Goal: Use online tool/utility: Utilize a website feature to perform a specific function

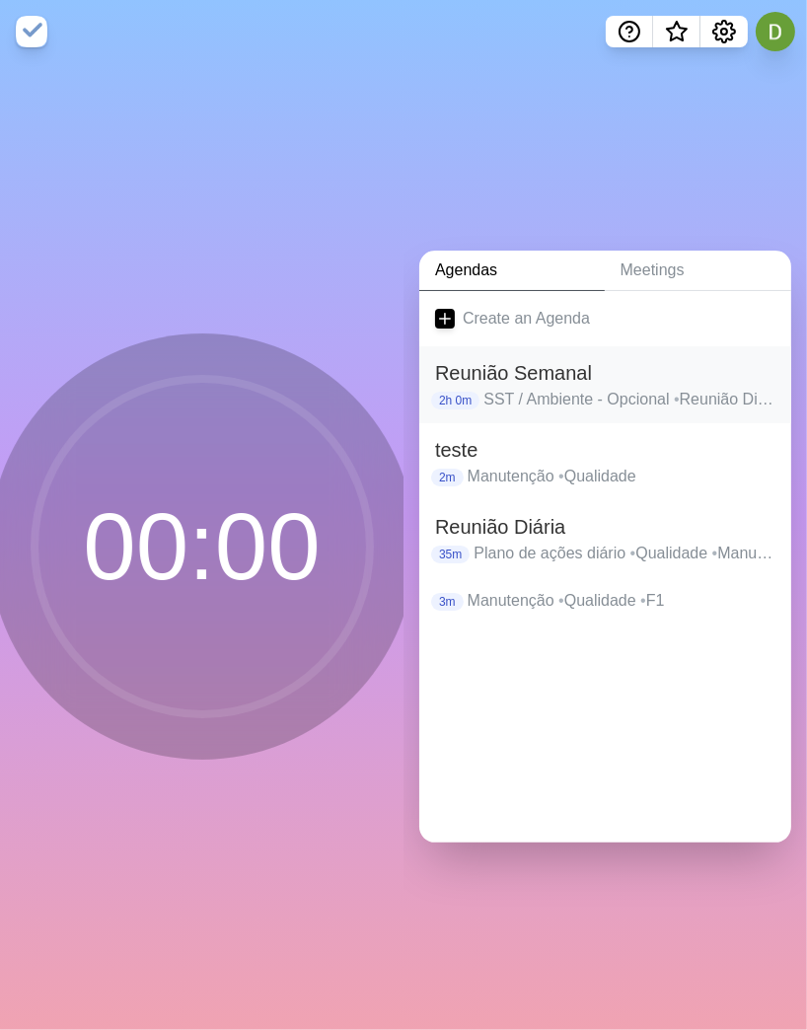
click at [469, 392] on p "2h 0m" at bounding box center [455, 401] width 48 height 18
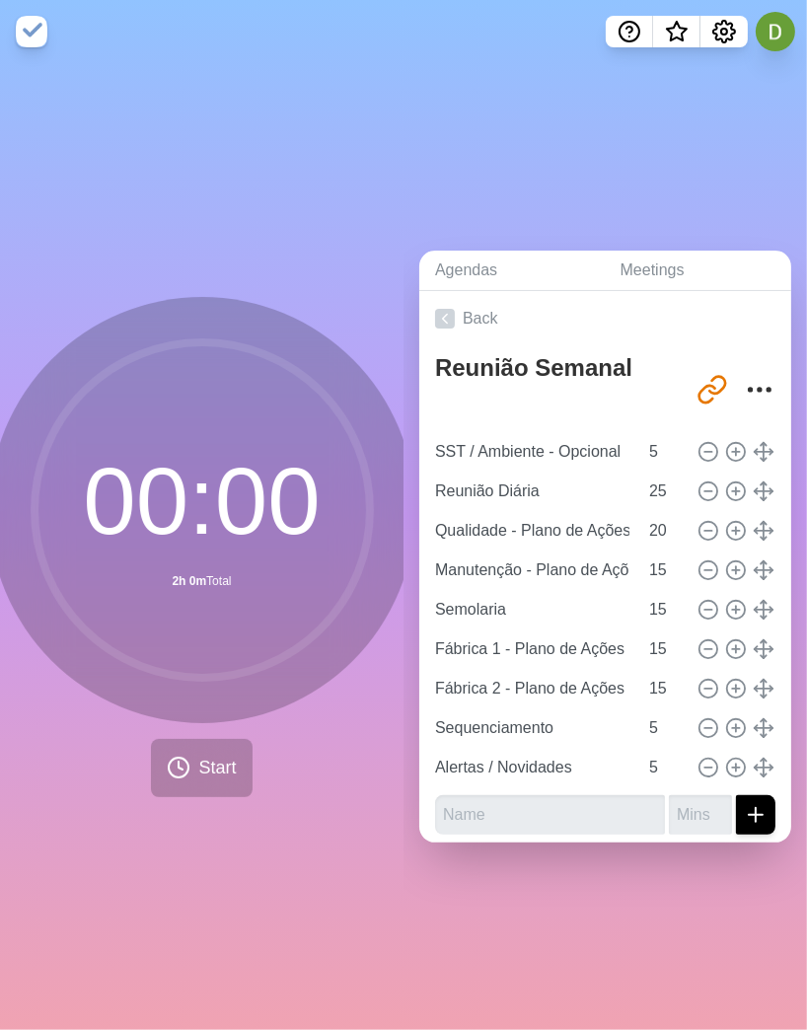
click at [519, 159] on div "Agendas Meetings Back Reunião Semanal [URL][DOMAIN_NAME] SST / Ambiente - Opcio…" at bounding box center [604, 546] width 403 height 967
click at [239, 665] on button "Start" at bounding box center [201, 768] width 101 height 58
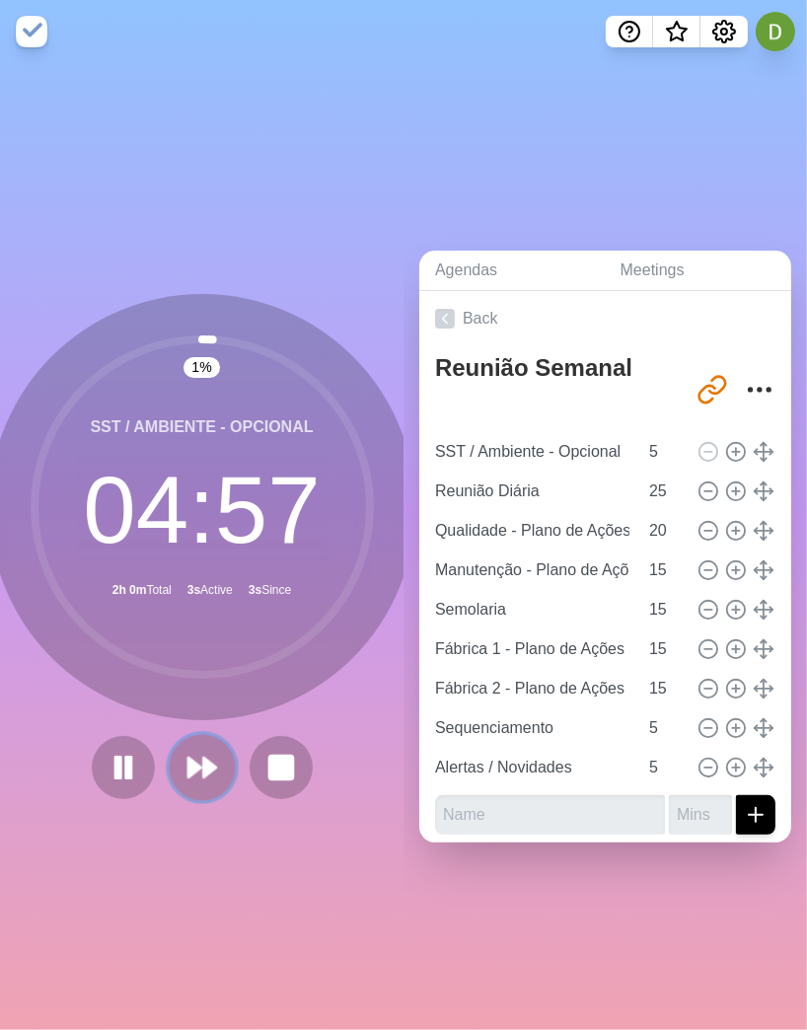
click at [206, 665] on icon at bounding box center [202, 768] width 34 height 34
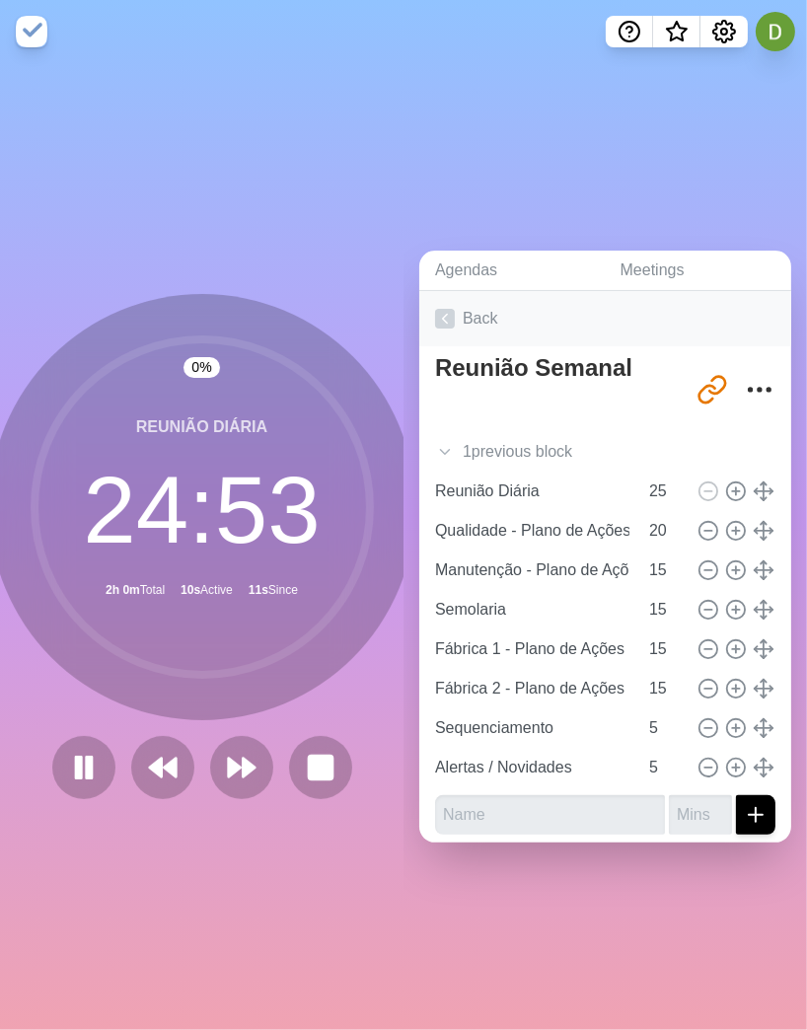
click at [469, 318] on link "Back" at bounding box center [605, 318] width 372 height 55
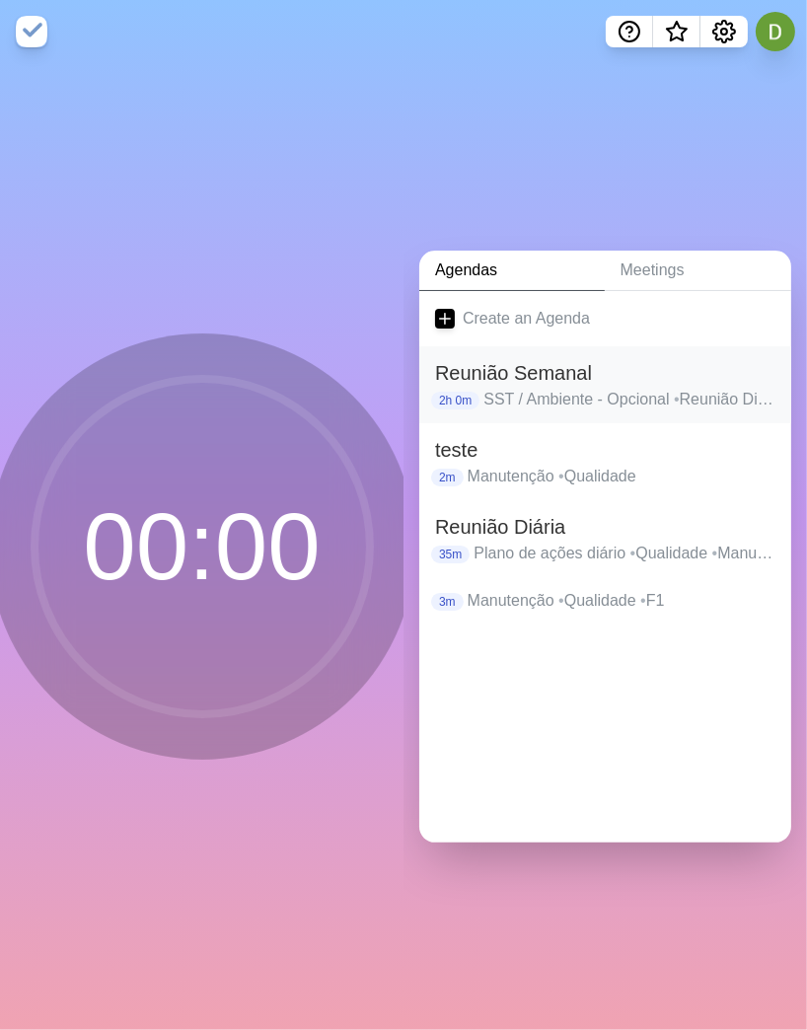
click at [555, 388] on p "SST / Ambiente - Opcional • Reunião Diária • Qualidade - Plano de Ações + KPI's…" at bounding box center [629, 400] width 292 height 24
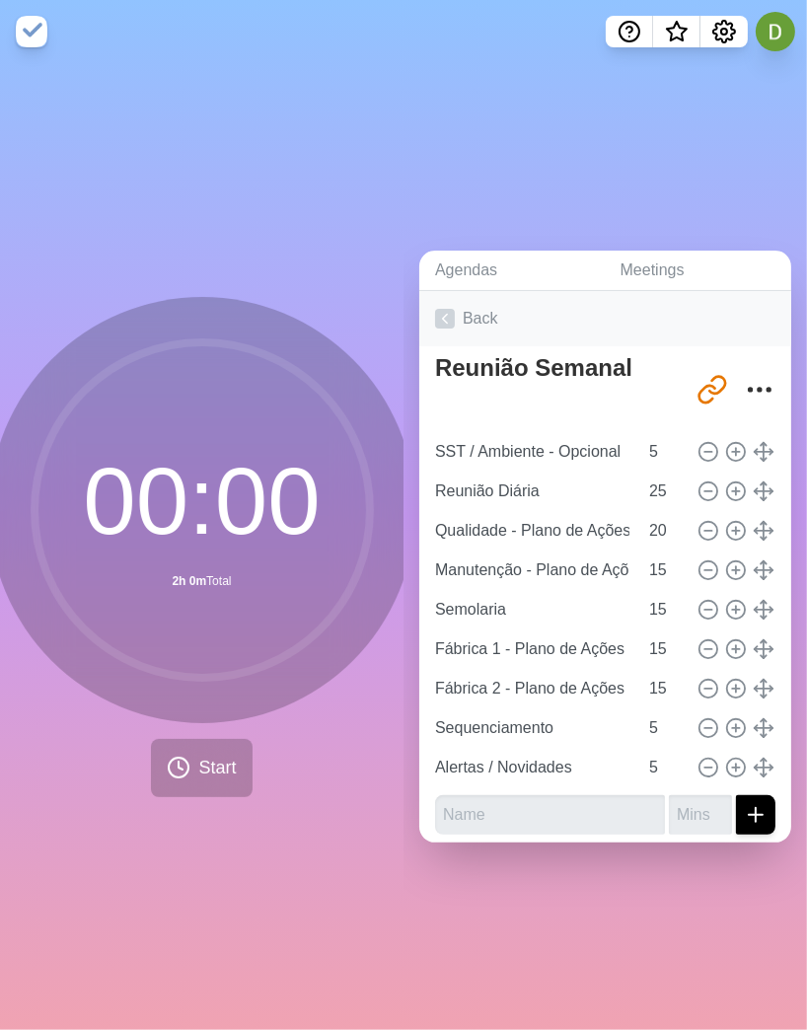
click at [454, 296] on link "Back" at bounding box center [605, 318] width 372 height 55
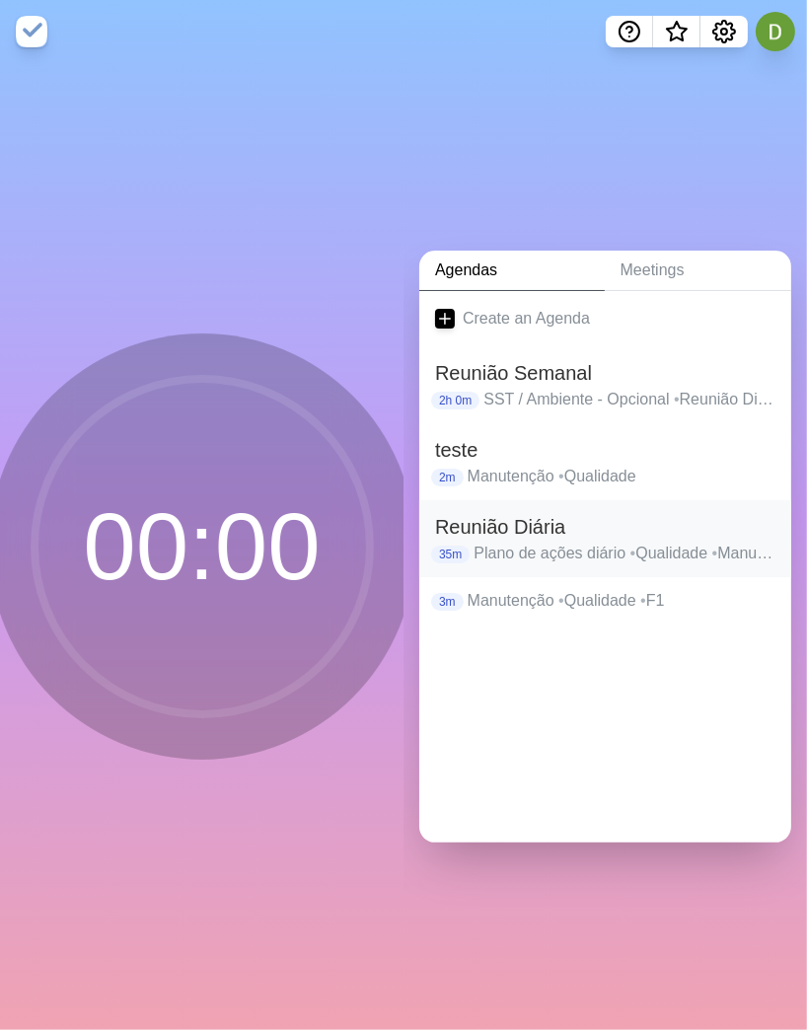
click at [508, 542] on p "Plano de ações diário • Qualidade • Manutenção • Semolaria • Fábrica 1 • Fábric…" at bounding box center [624, 554] width 302 height 24
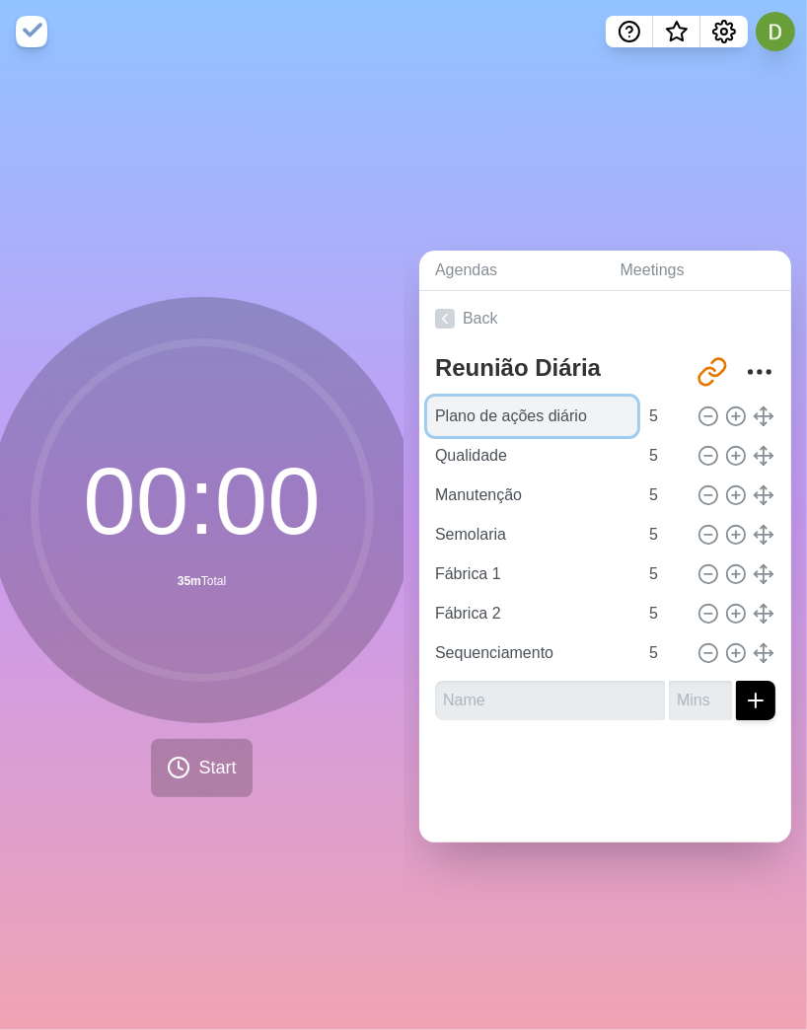
click at [513, 403] on input "Plano de ações diário" at bounding box center [532, 416] width 210 height 39
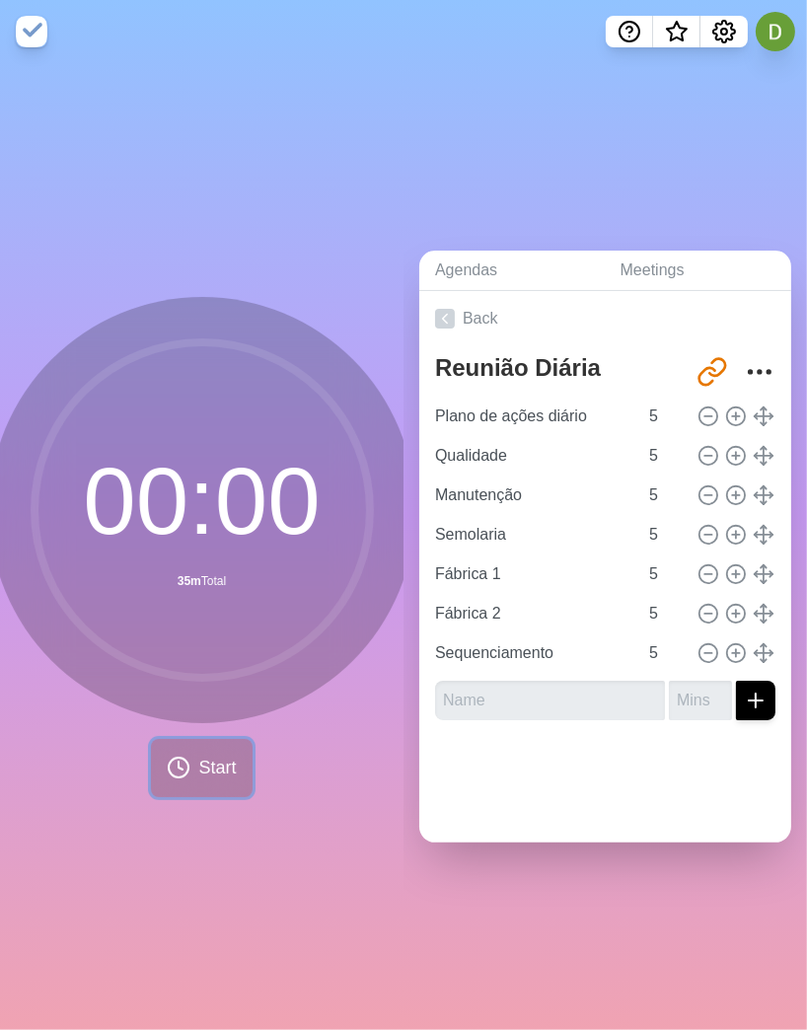
click at [205, 665] on span "Start" at bounding box center [216, 768] width 37 height 27
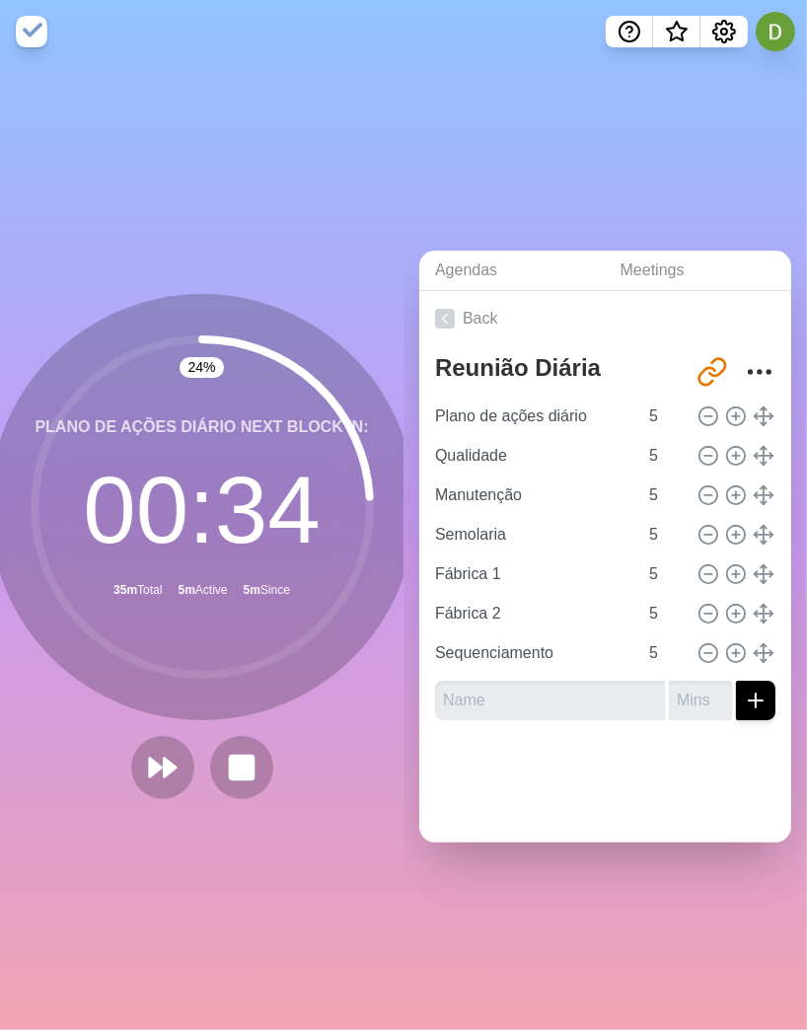
click at [298, 228] on div "24 % Plano de ações diário Next block in: 00 : 34 35m Total 5m Active 5m Since …" at bounding box center [201, 546] width 403 height 967
click at [164, 665] on polygon at bounding box center [170, 768] width 13 height 20
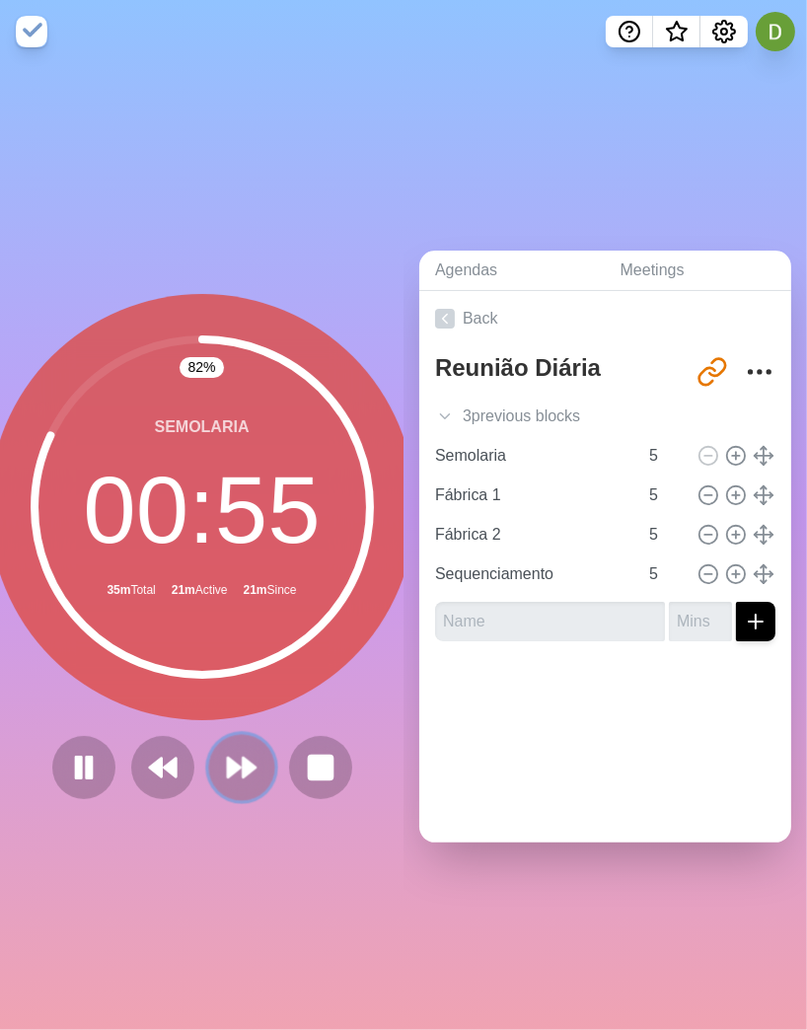
click at [243, 665] on polygon at bounding box center [249, 768] width 13 height 20
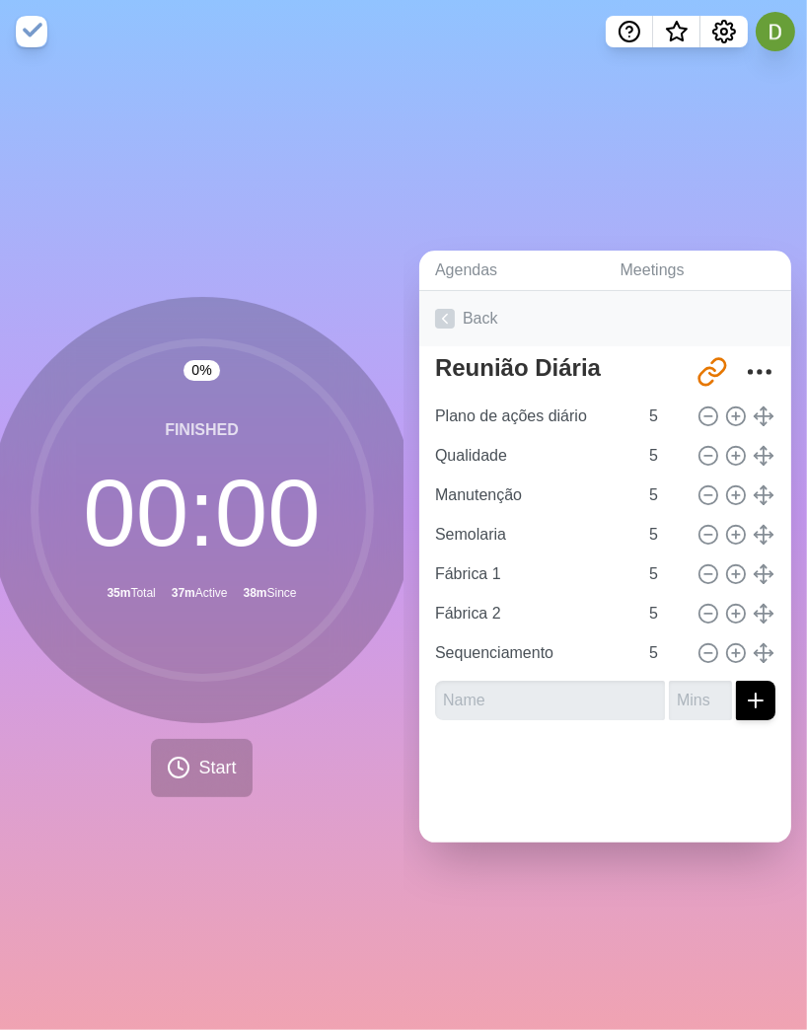
click at [480, 316] on link "Back" at bounding box center [605, 318] width 372 height 55
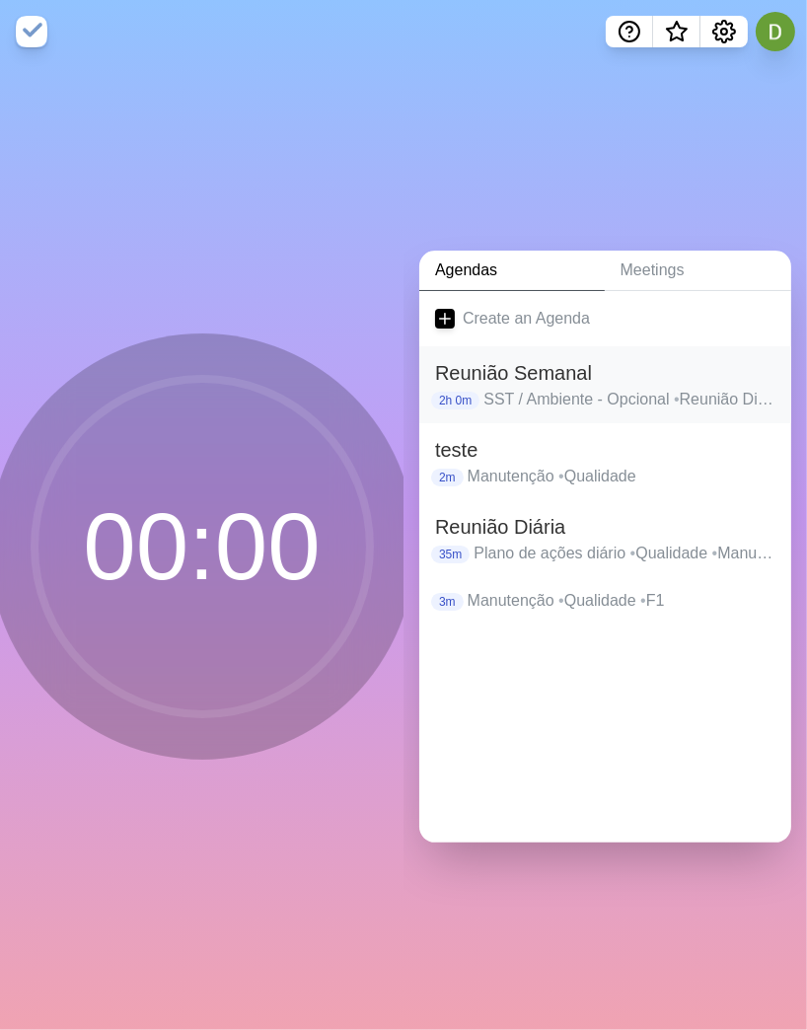
click at [540, 376] on h2 "Reunião Semanal" at bounding box center [605, 373] width 340 height 30
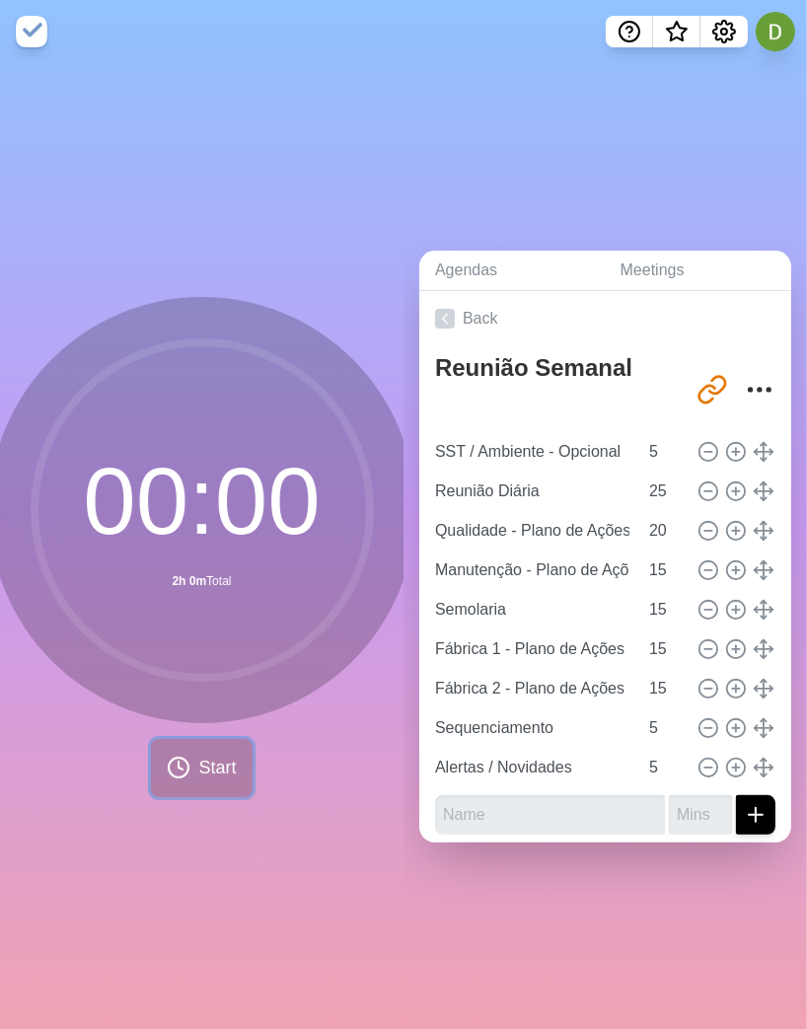
click at [217, 665] on span "Start" at bounding box center [216, 768] width 37 height 27
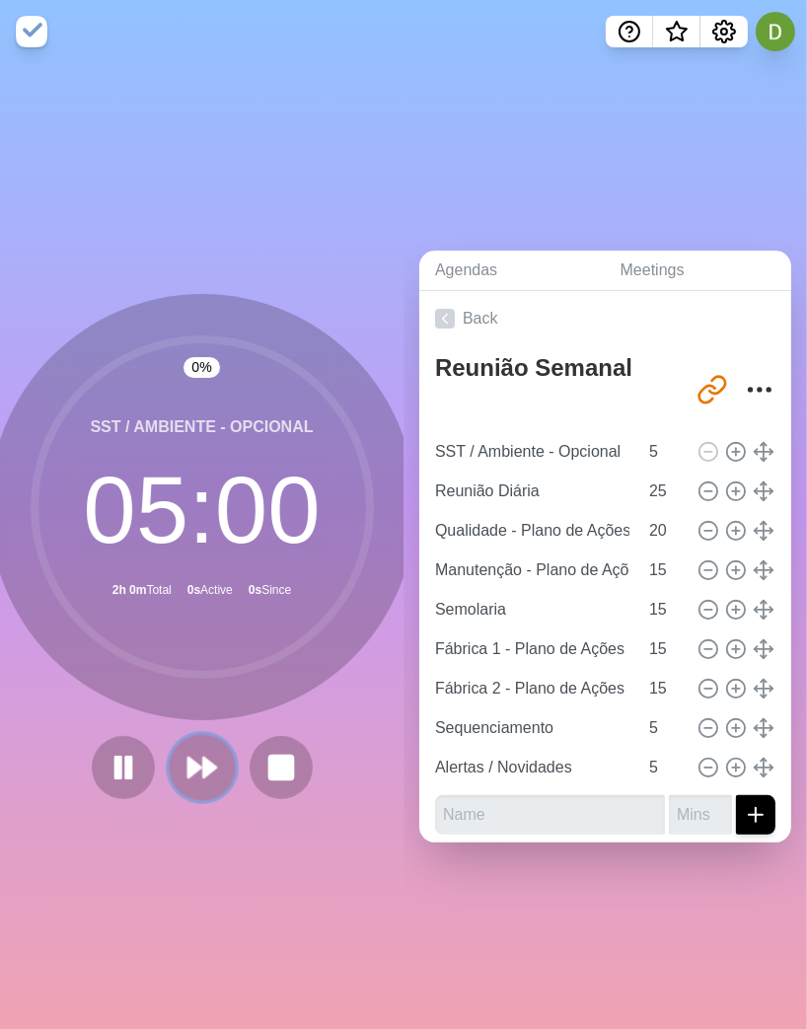
click at [203, 665] on polygon at bounding box center [209, 768] width 13 height 20
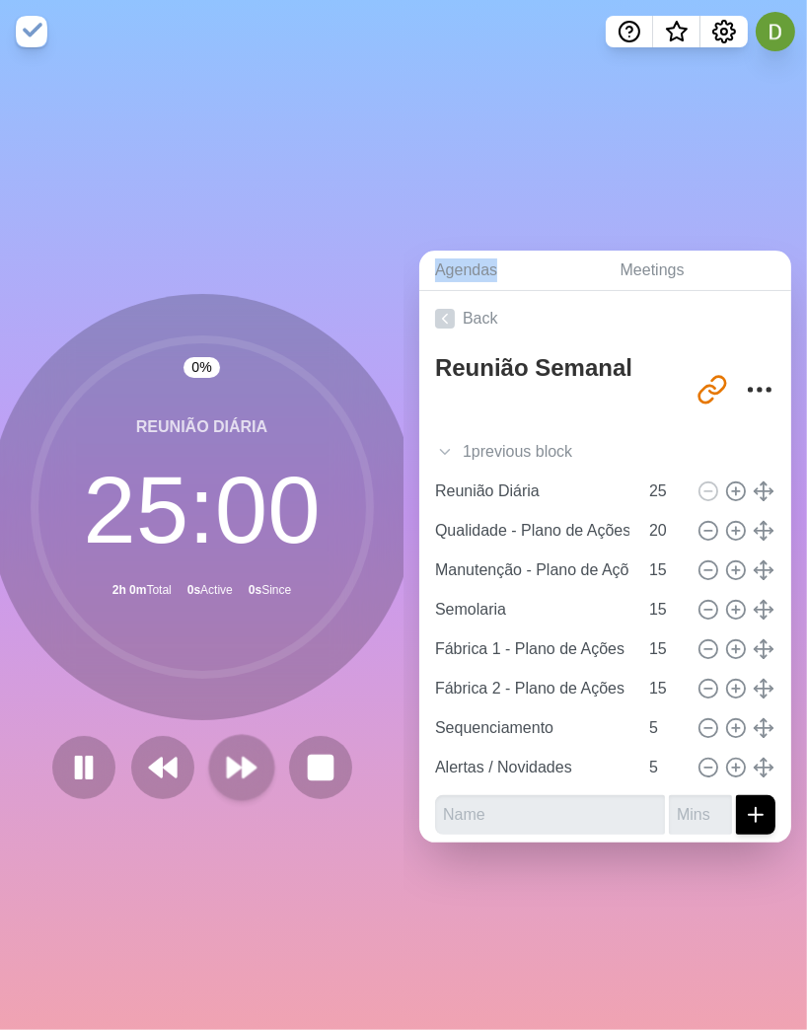
click at [195, 665] on div at bounding box center [202, 767] width 316 height 63
click at [249, 665] on button at bounding box center [241, 767] width 66 height 66
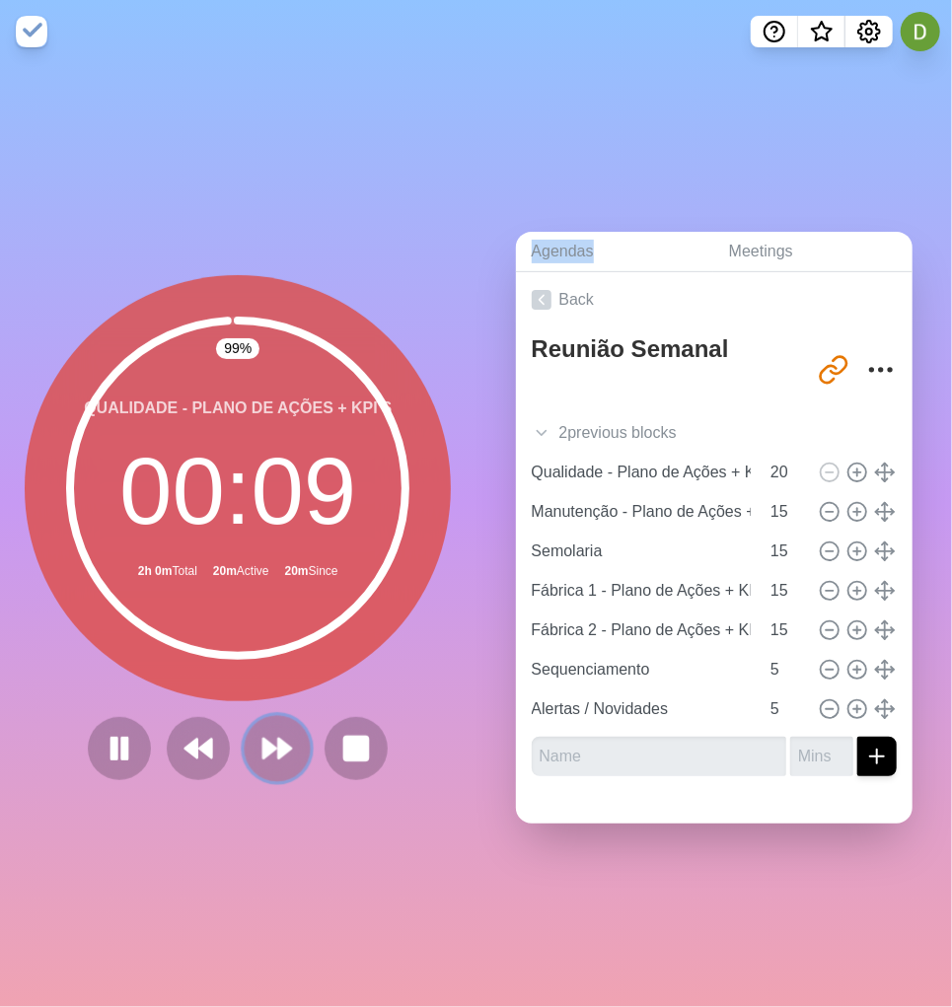
click at [265, 665] on button at bounding box center [278, 748] width 66 height 66
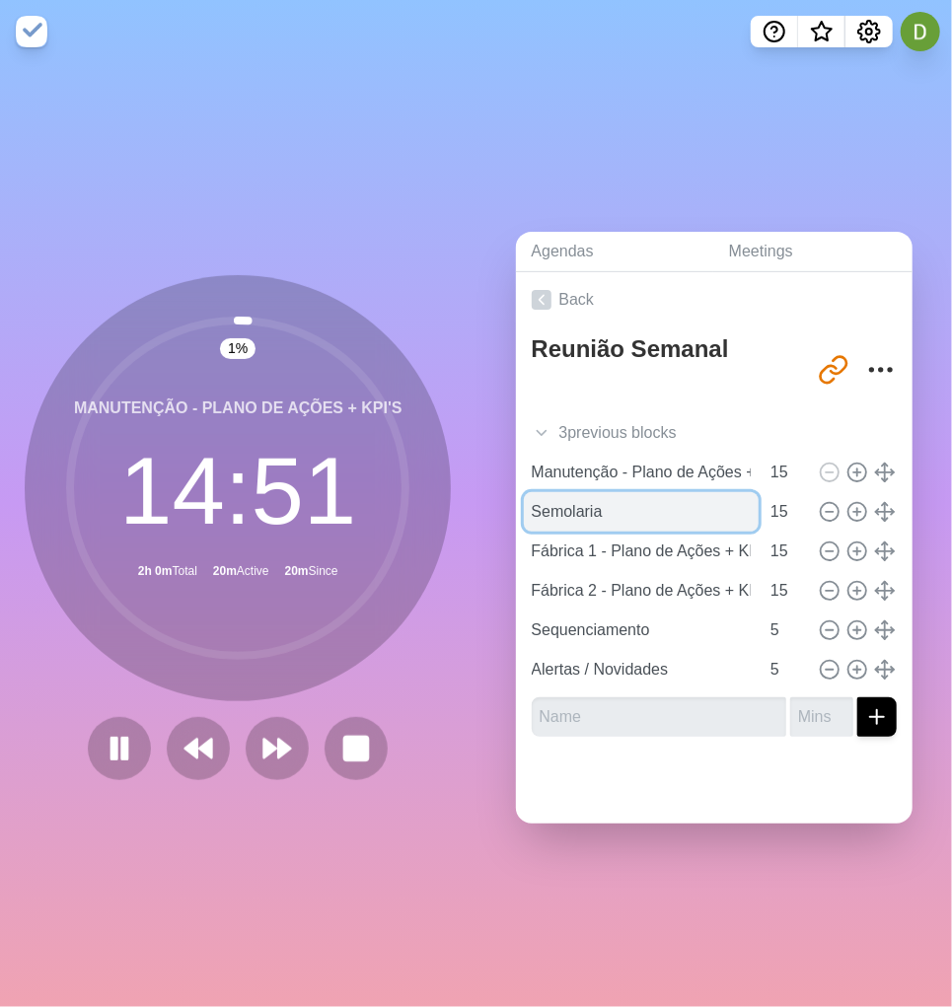
click at [585, 502] on input "Semolaria" at bounding box center [642, 511] width 236 height 39
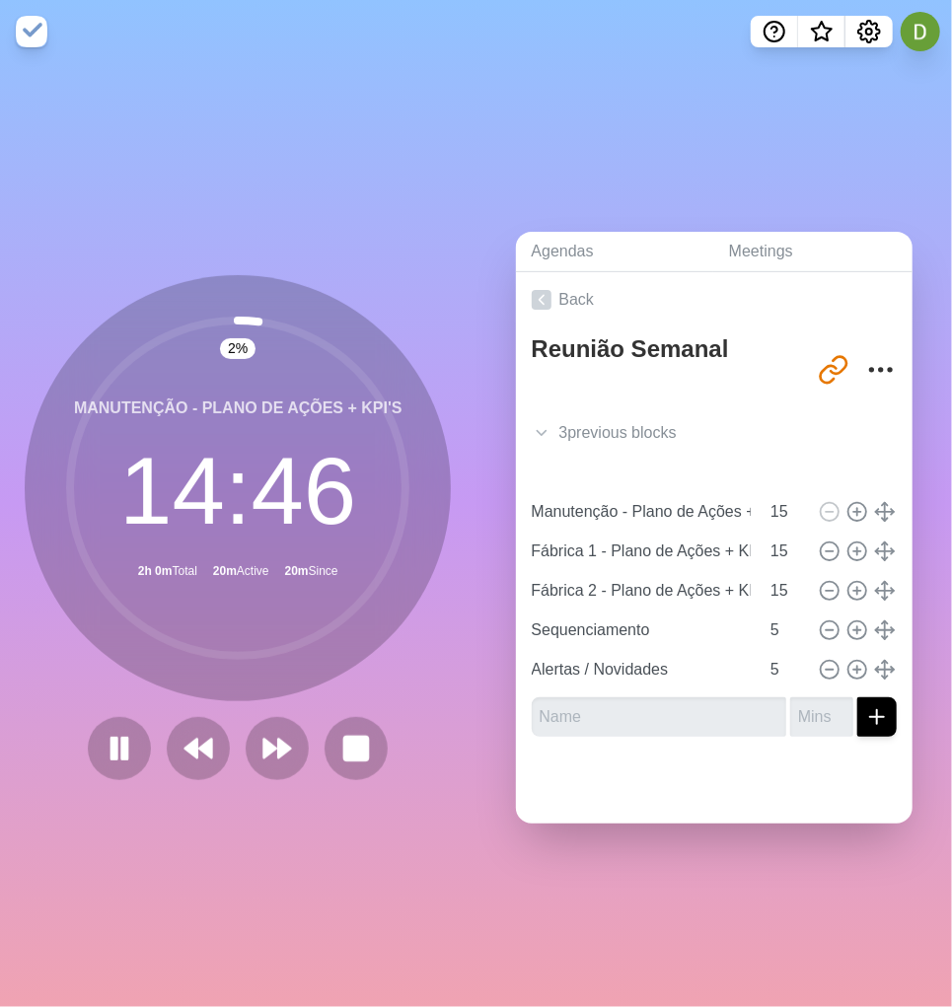
type input "Manutenção - Plano de Ações + KPI's"
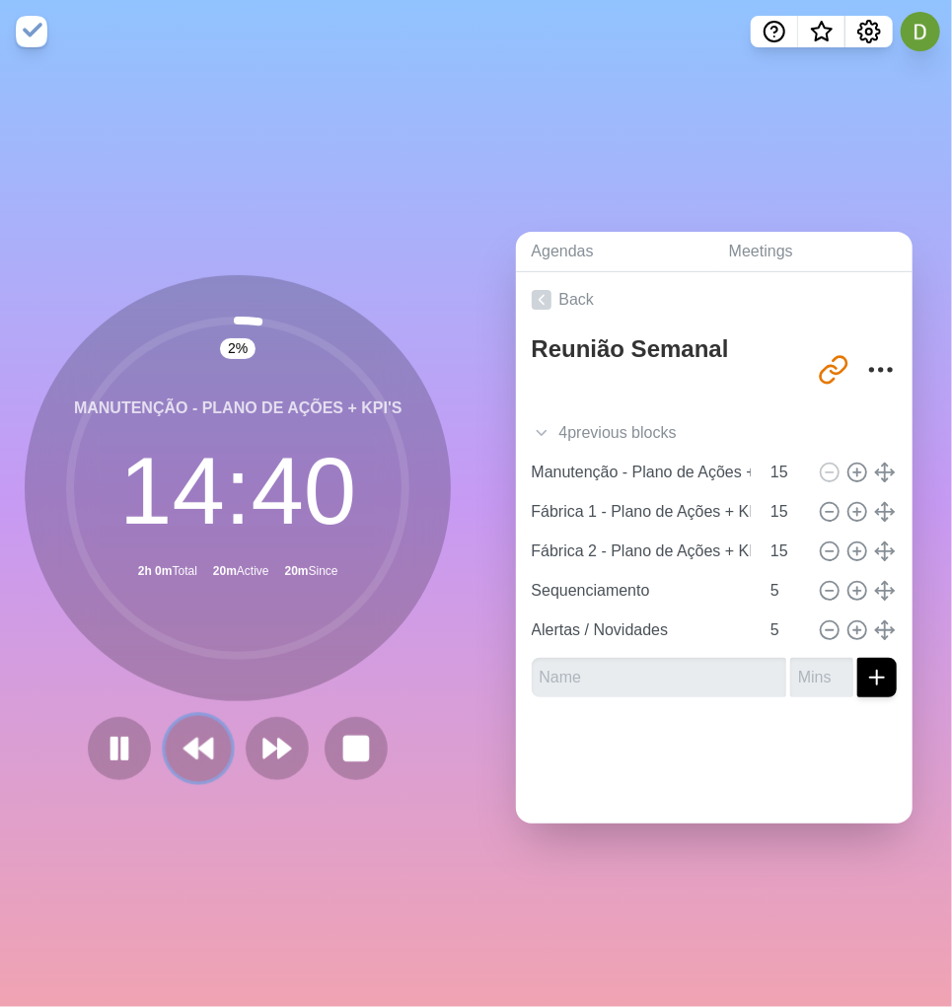
click at [175, 665] on button at bounding box center [199, 748] width 66 height 66
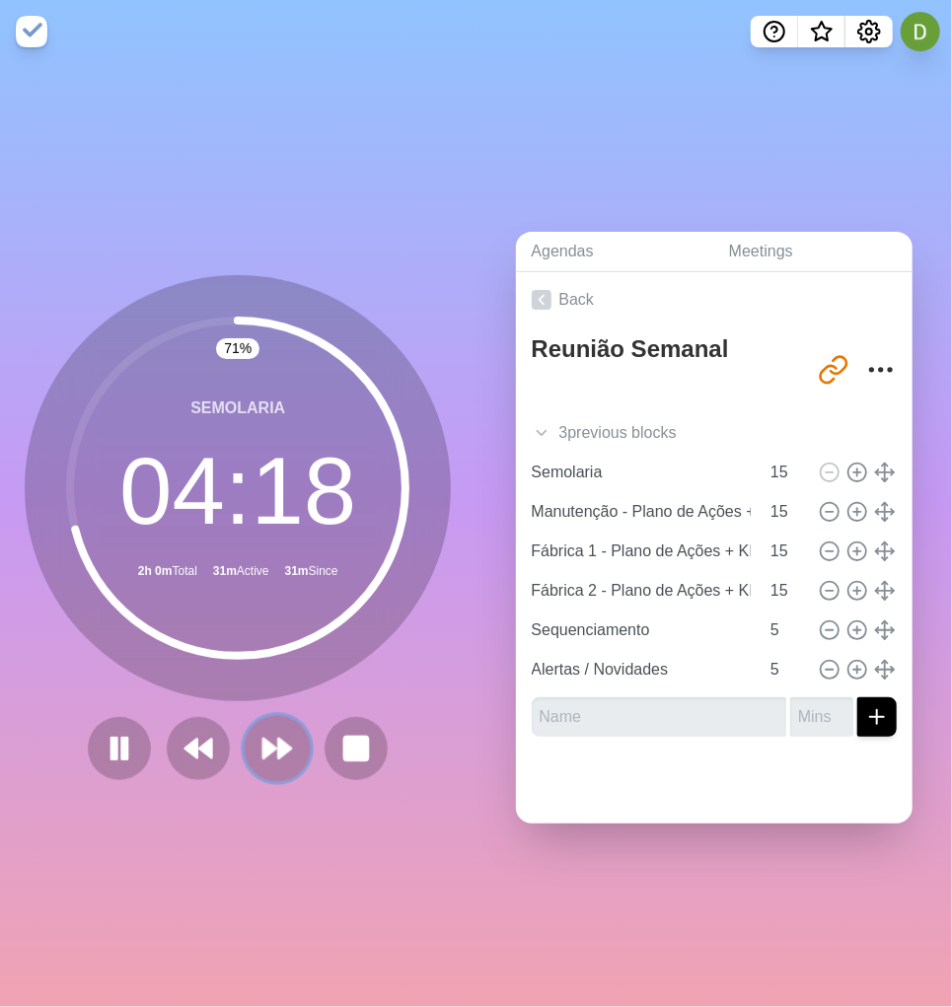
click at [261, 665] on icon at bounding box center [277, 749] width 34 height 34
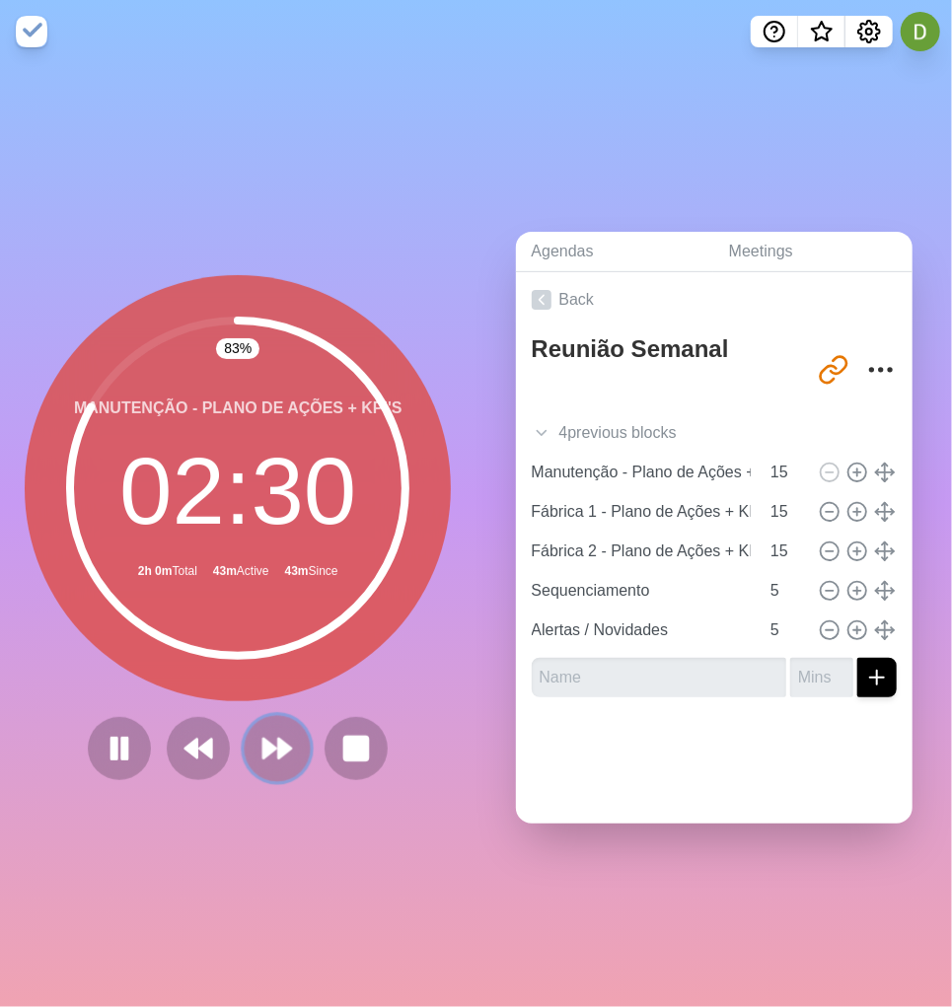
click at [272, 665] on button at bounding box center [278, 748] width 66 height 66
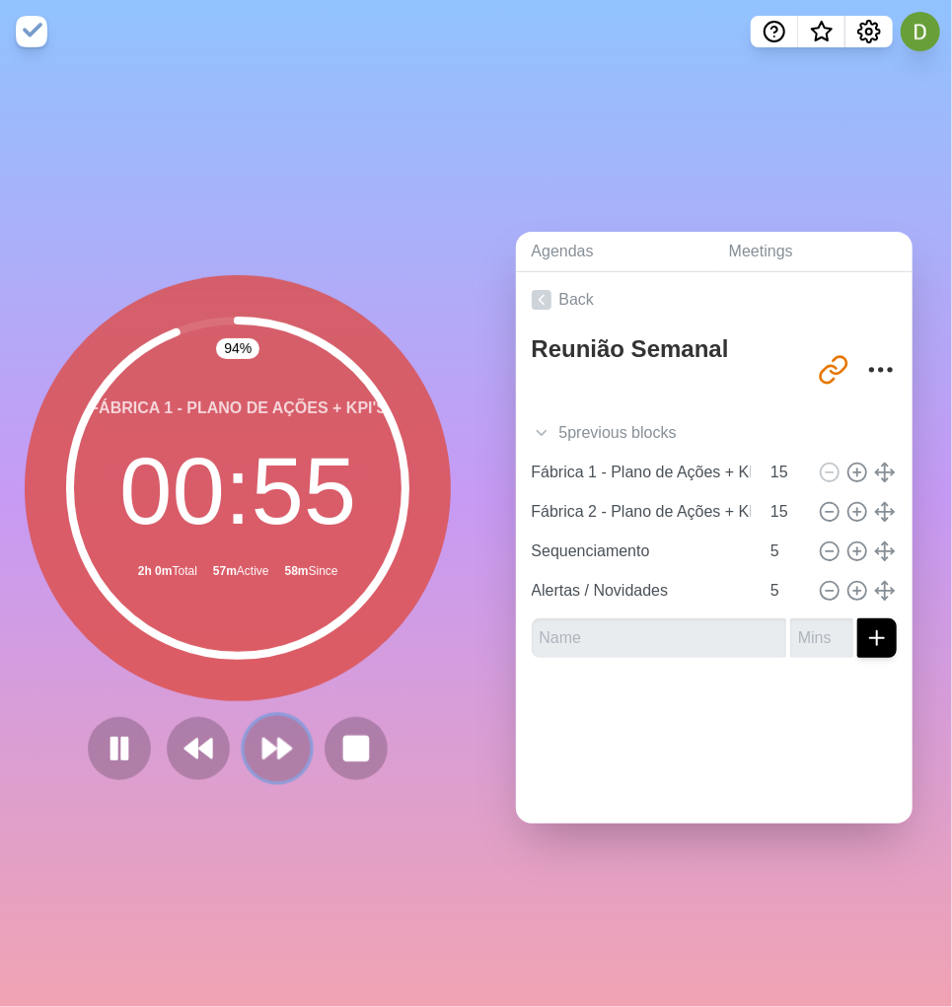
click at [264, 665] on icon at bounding box center [277, 749] width 34 height 34
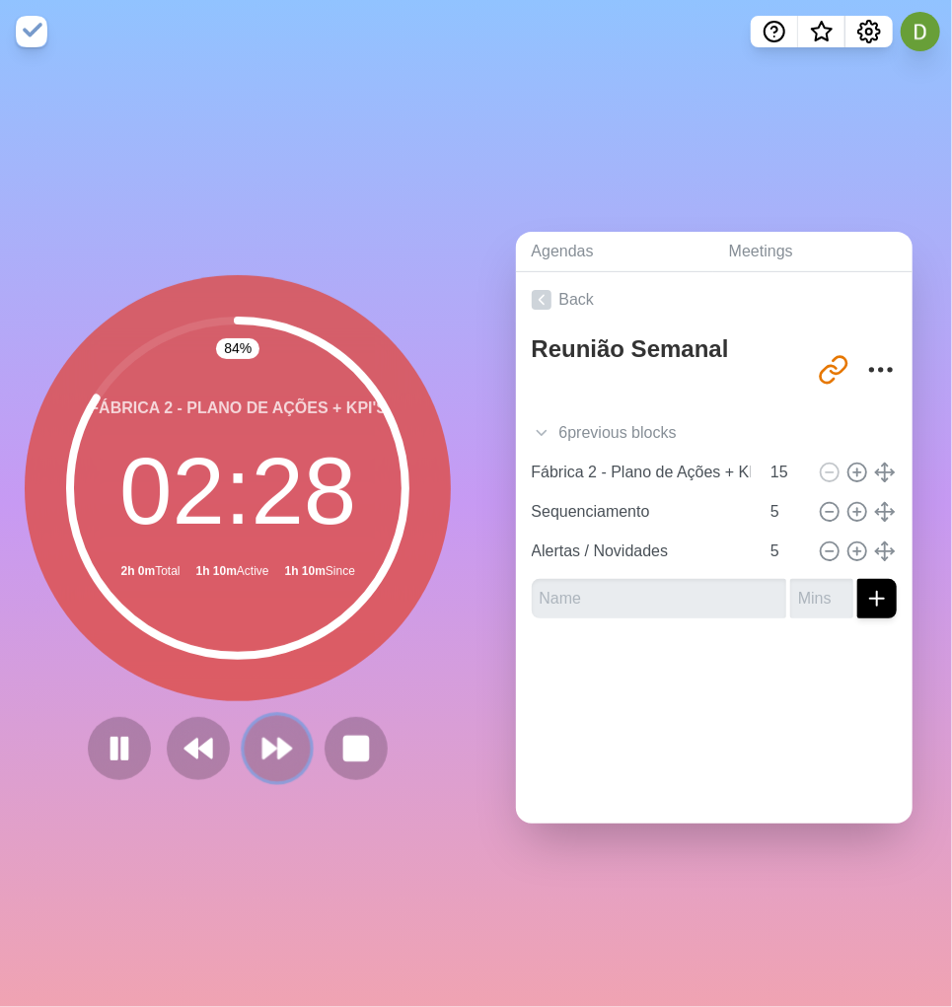
click at [279, 665] on polygon at bounding box center [285, 749] width 13 height 20
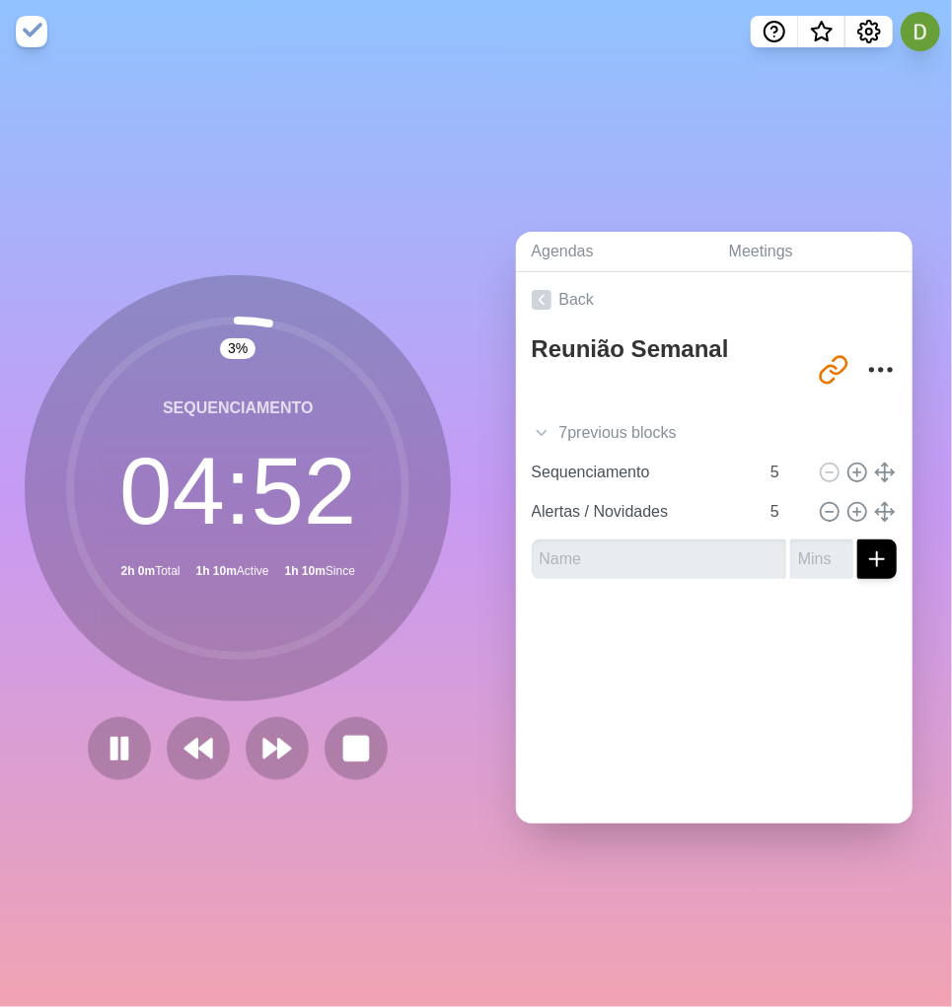
click at [233, 23] on nav at bounding box center [476, 31] width 952 height 63
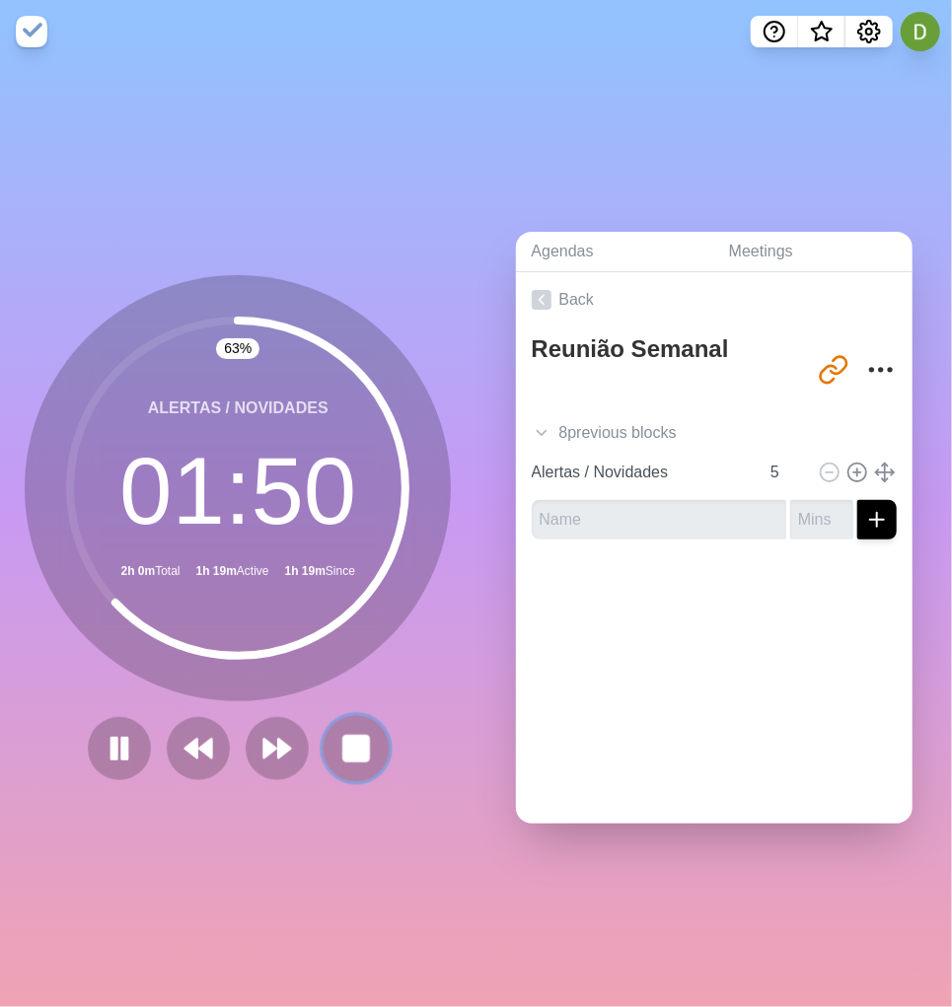
click at [355, 665] on button at bounding box center [357, 748] width 66 height 66
